Goal: Register for event/course

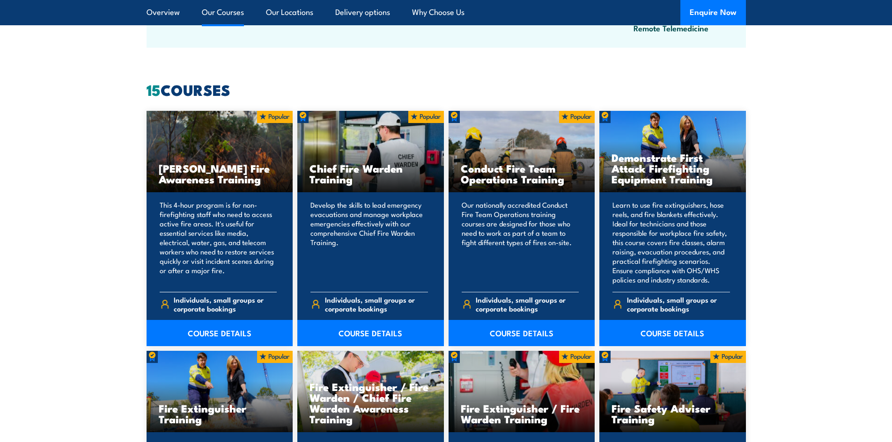
scroll to position [702, 0]
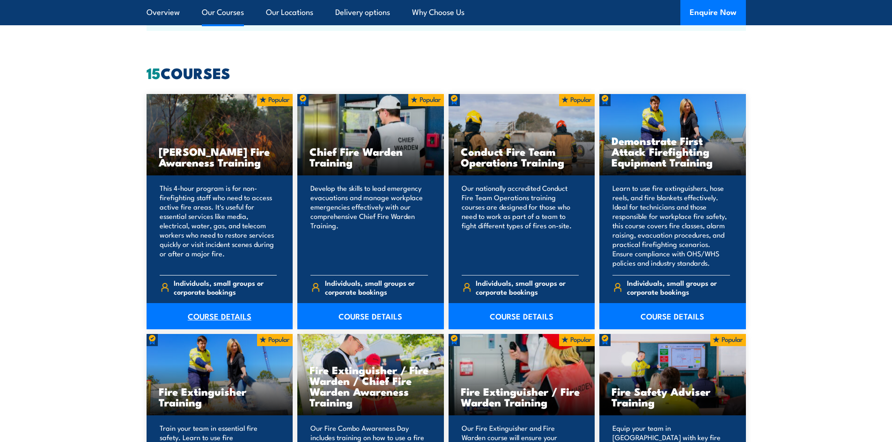
click at [212, 308] on link "COURSE DETAILS" at bounding box center [219, 316] width 146 height 26
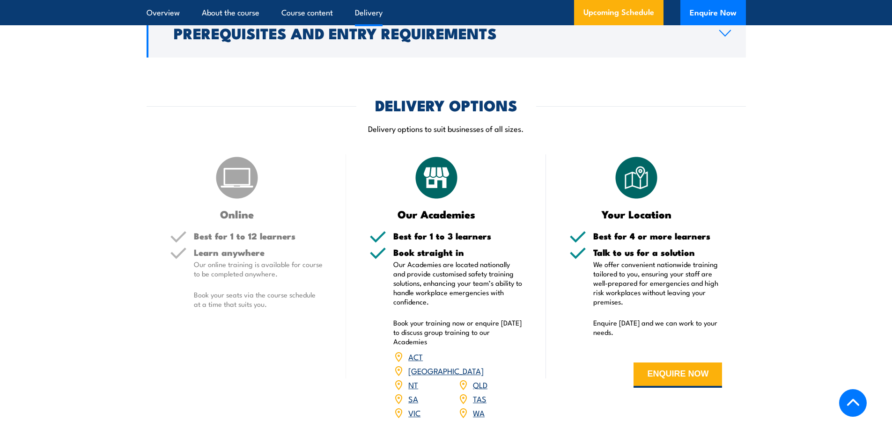
scroll to position [1030, 0]
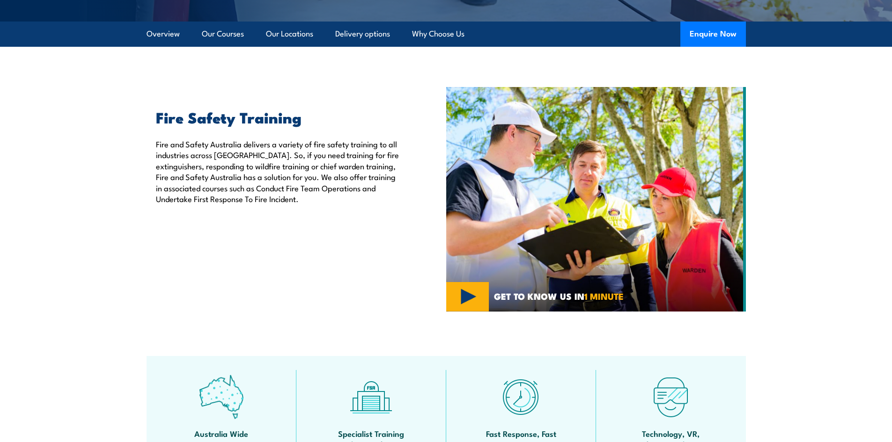
scroll to position [94, 0]
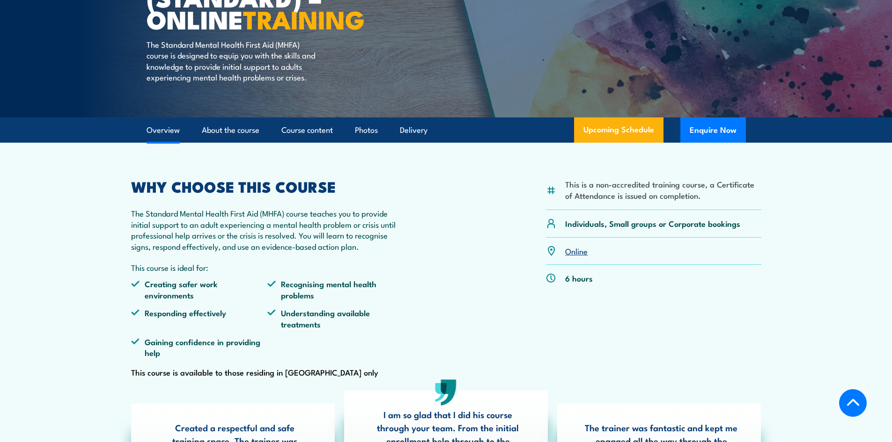
scroll to position [234, 0]
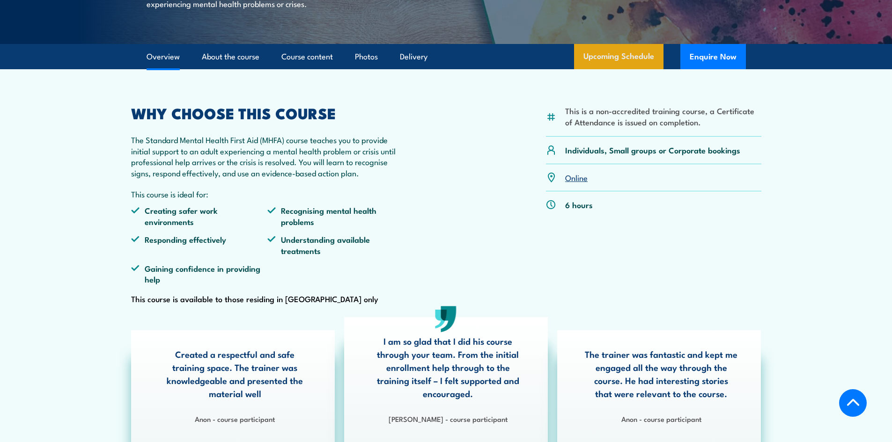
click at [623, 69] on link "Upcoming Schedule" at bounding box center [618, 56] width 89 height 25
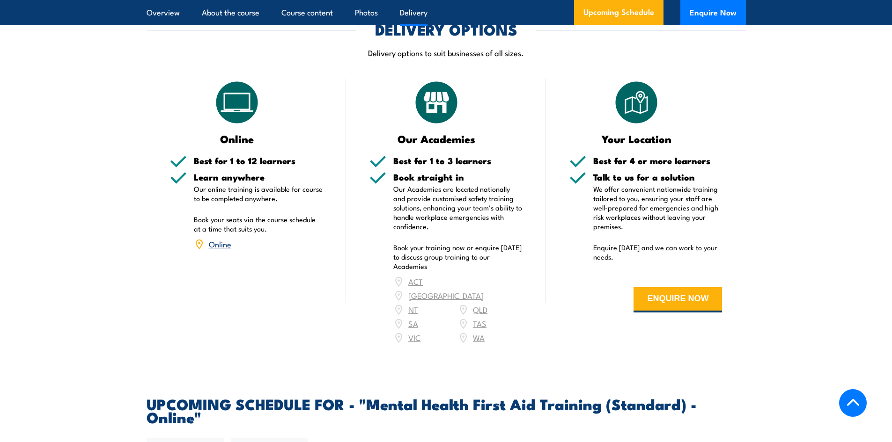
scroll to position [1407, 0]
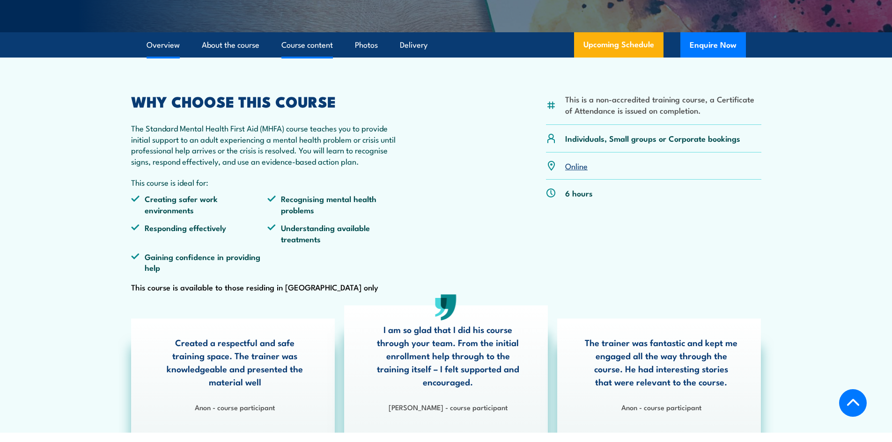
scroll to position [234, 0]
